Goal: Task Accomplishment & Management: Manage account settings

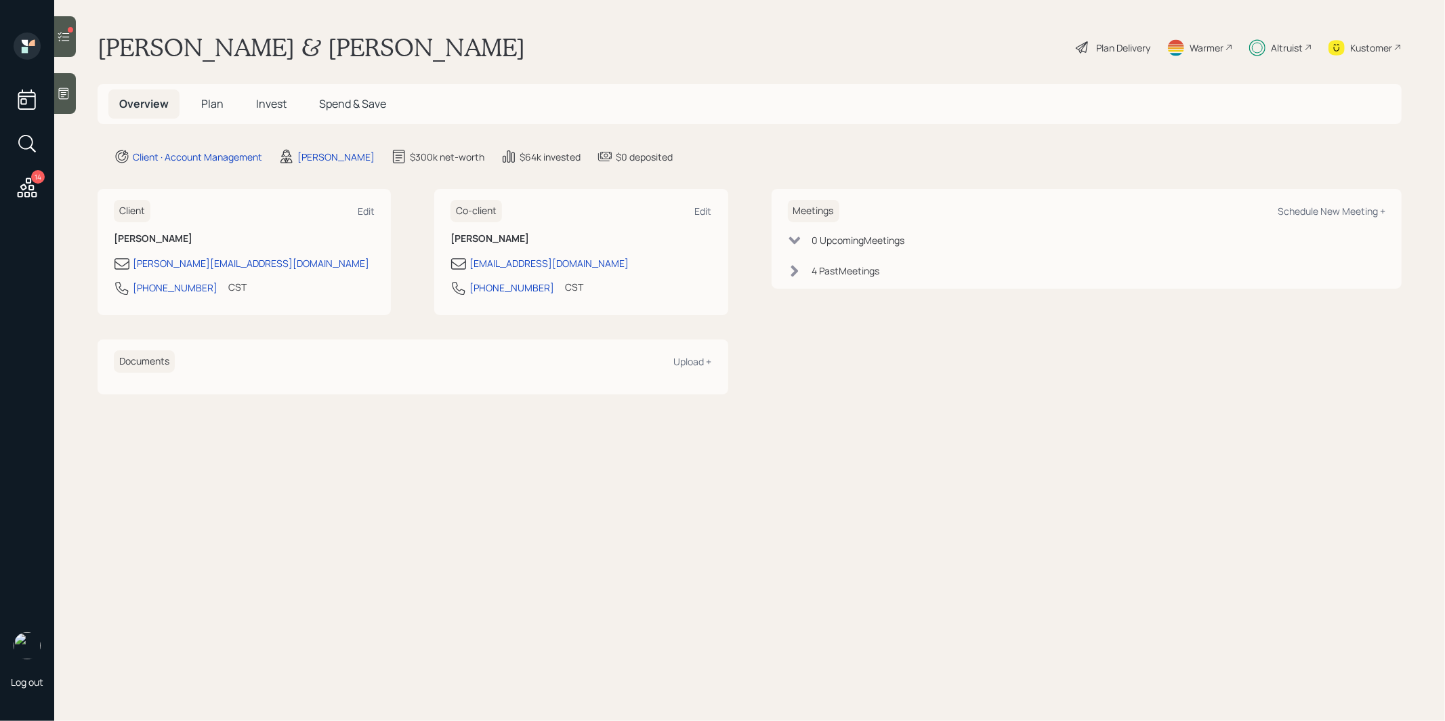
click at [270, 106] on span "Invest" at bounding box center [271, 103] width 30 height 15
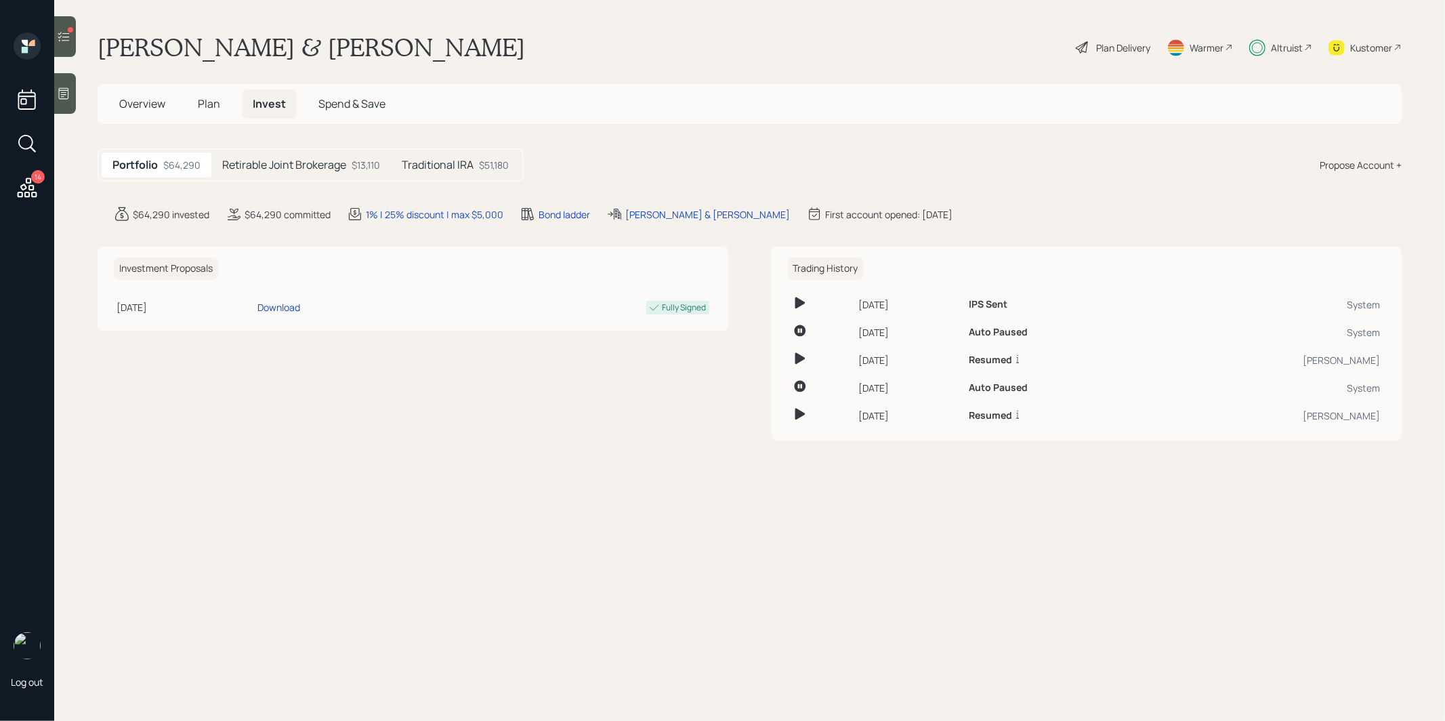
click at [65, 45] on div at bounding box center [65, 36] width 22 height 41
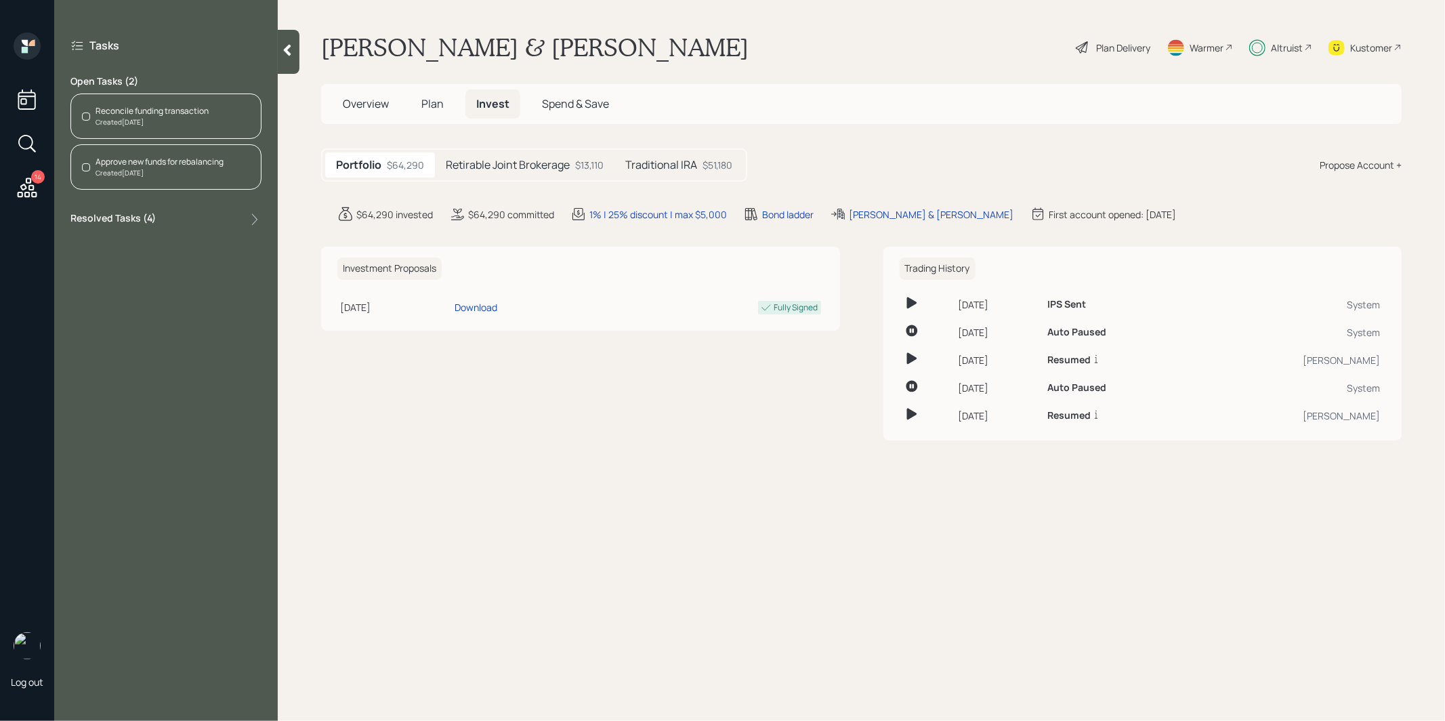
click at [94, 115] on div "Reconcile funding transaction Created [DATE]" at bounding box center [165, 116] width 191 height 45
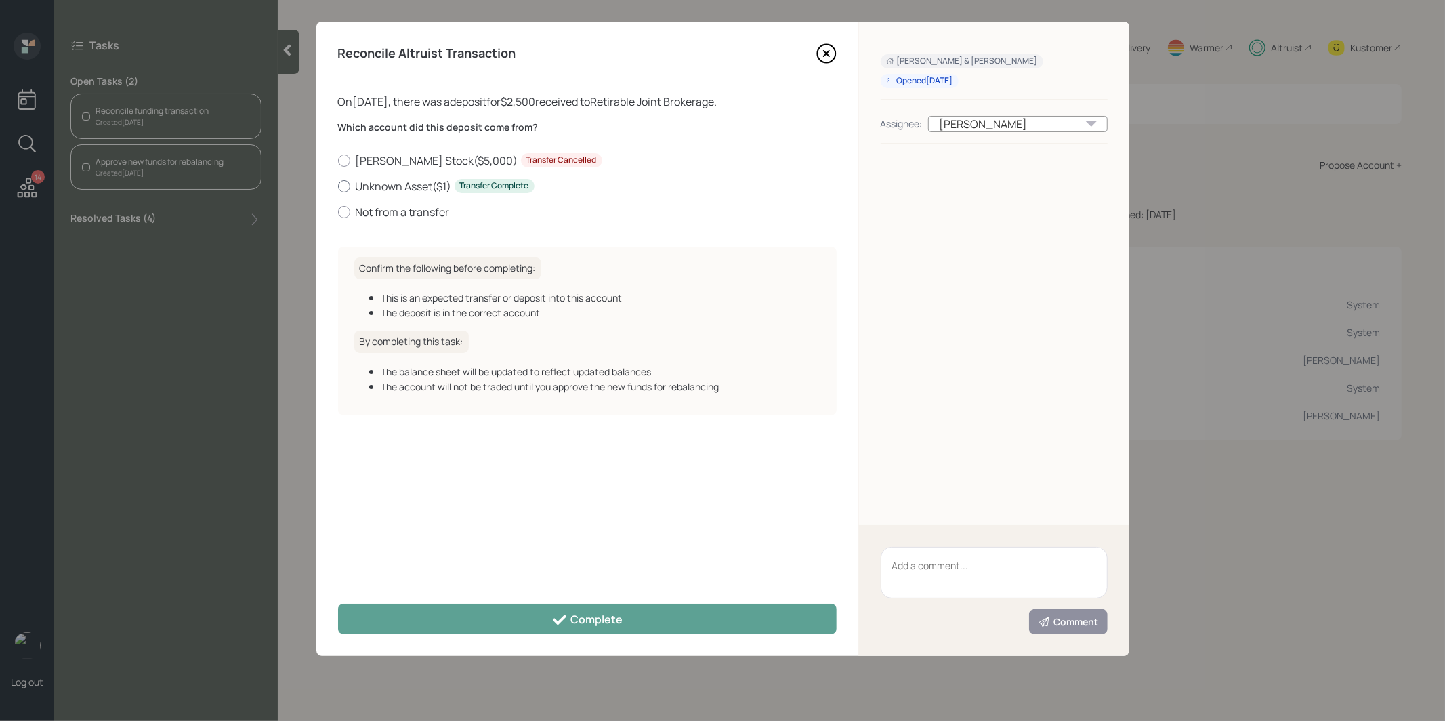
click at [343, 183] on div at bounding box center [344, 186] width 12 height 12
click at [338, 186] on input "Unknown Asset ( $1 ) Transfer Complete" at bounding box center [337, 186] width 1 height 1
radio input "true"
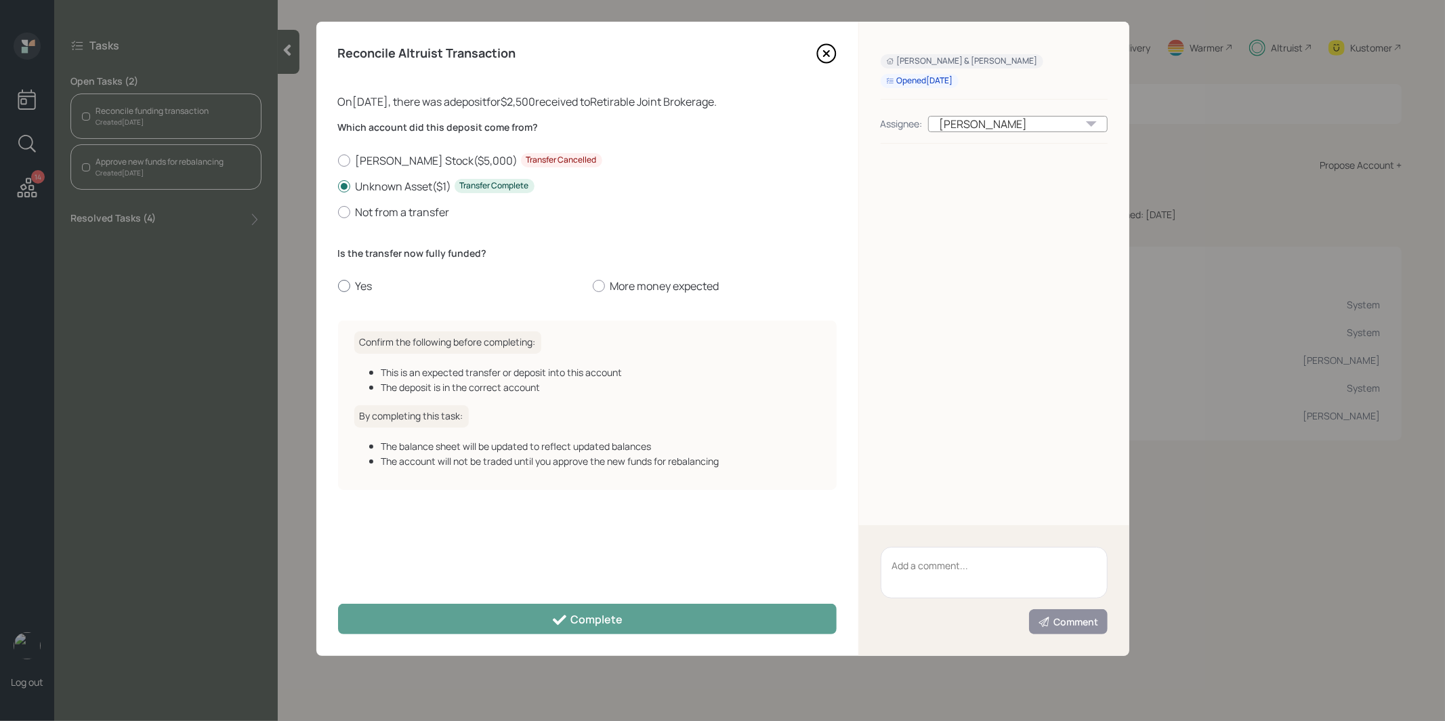
click at [340, 285] on div at bounding box center [344, 286] width 12 height 12
click at [338, 286] on input "Yes" at bounding box center [337, 286] width 1 height 1
radio input "true"
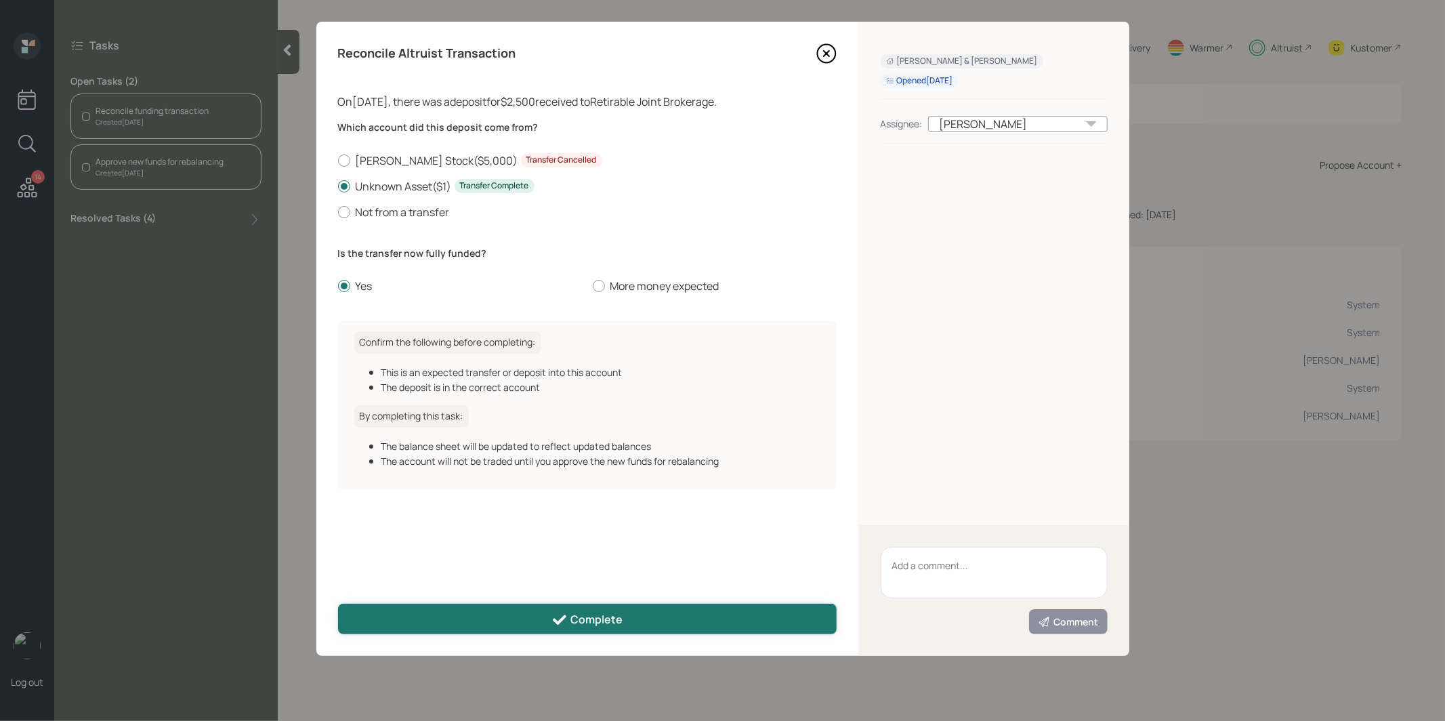
click at [390, 617] on button "Complete" at bounding box center [587, 619] width 499 height 30
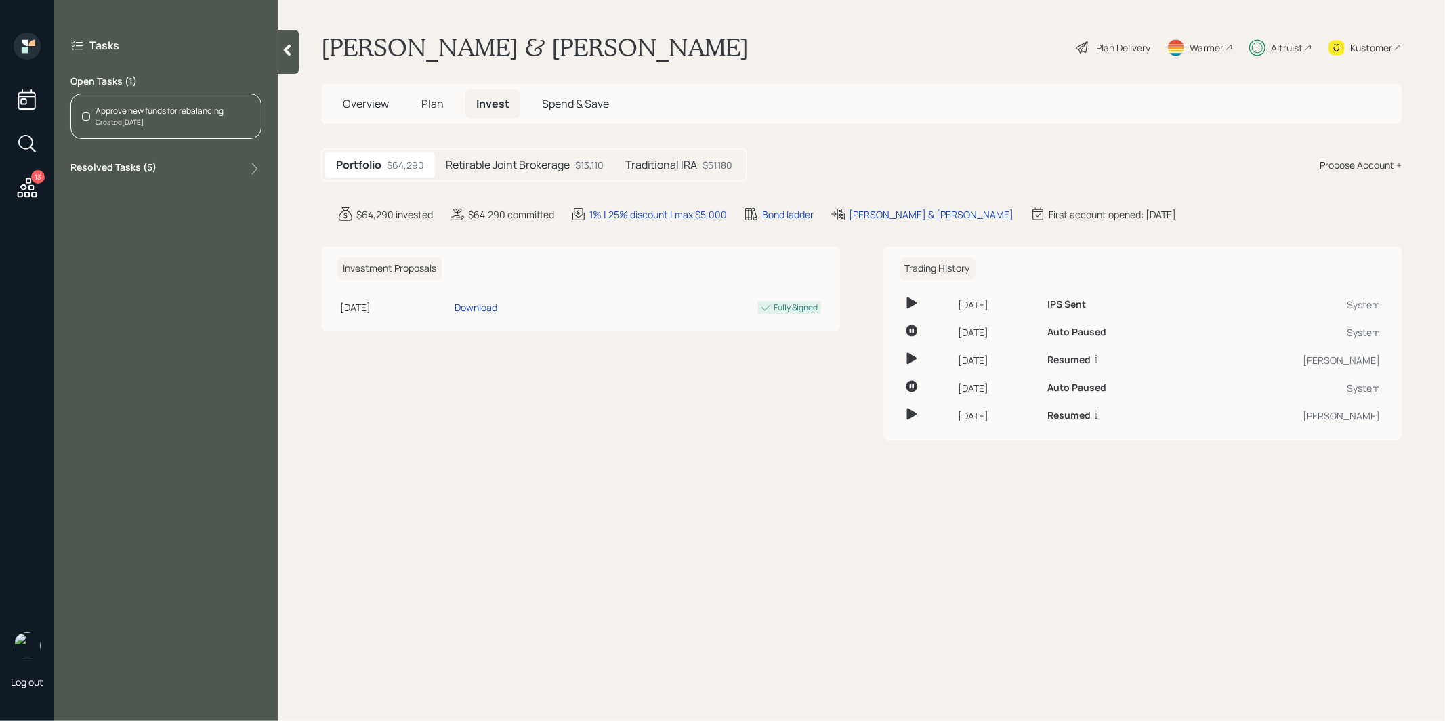
click at [150, 115] on div "Approve new funds for rebalancing" at bounding box center [160, 111] width 128 height 12
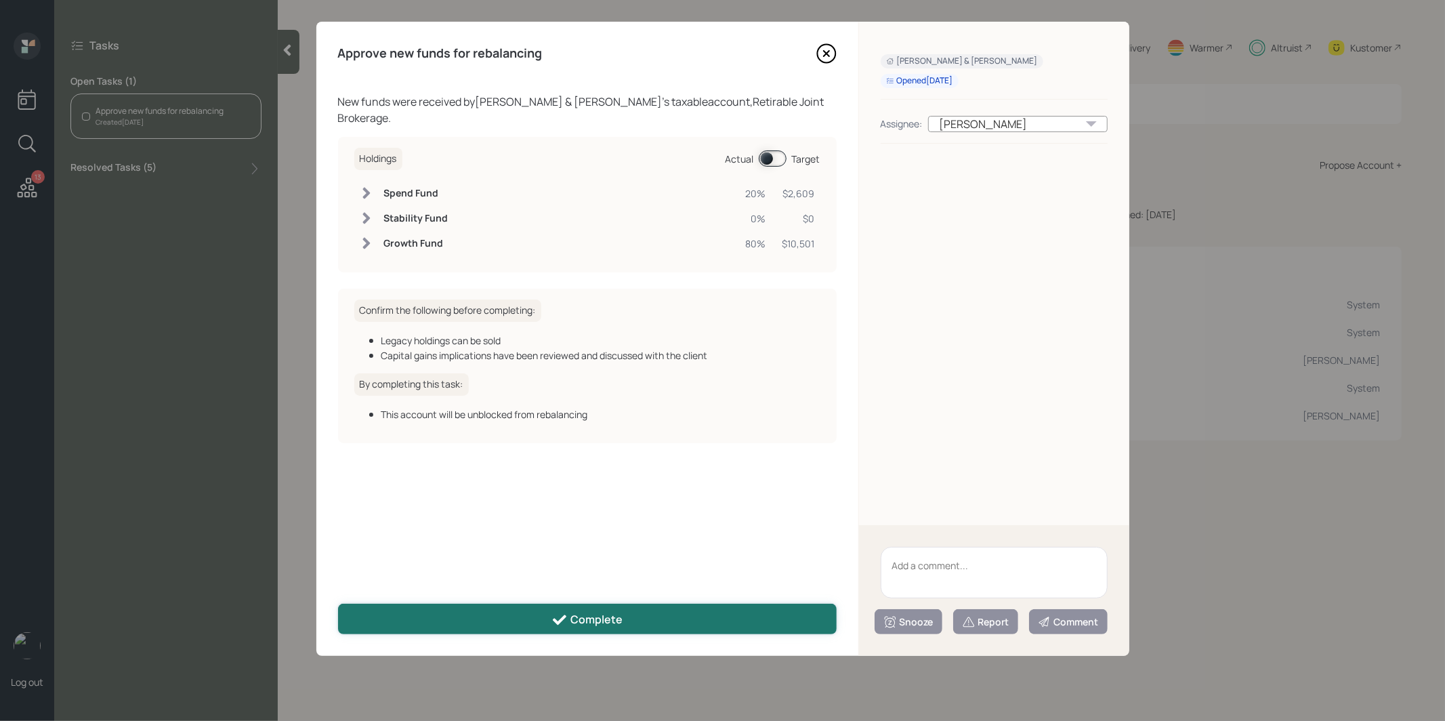
click at [461, 619] on button "Complete" at bounding box center [587, 619] width 499 height 30
